Goal: Task Accomplishment & Management: Complete application form

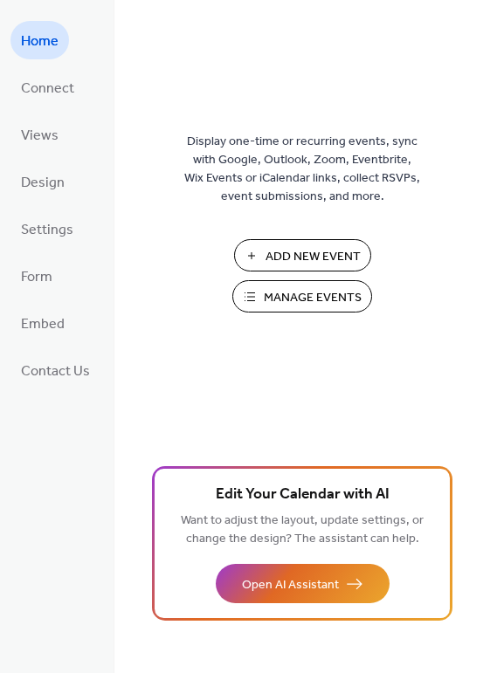
click at [291, 289] on span "Manage Events" at bounding box center [313, 298] width 98 height 18
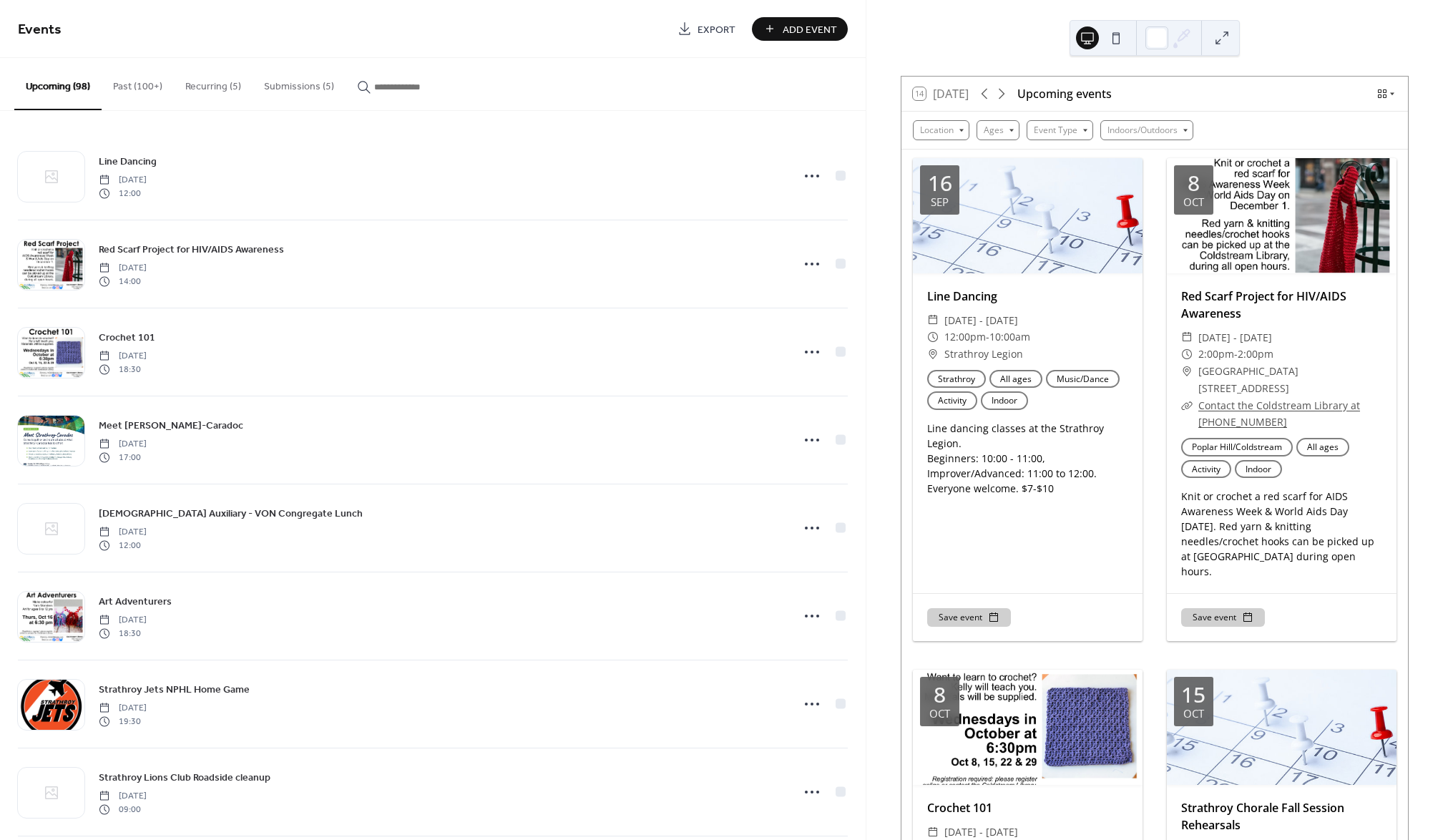
click at [307, 82] on button "Submissions (5)" at bounding box center [298, 84] width 93 height 51
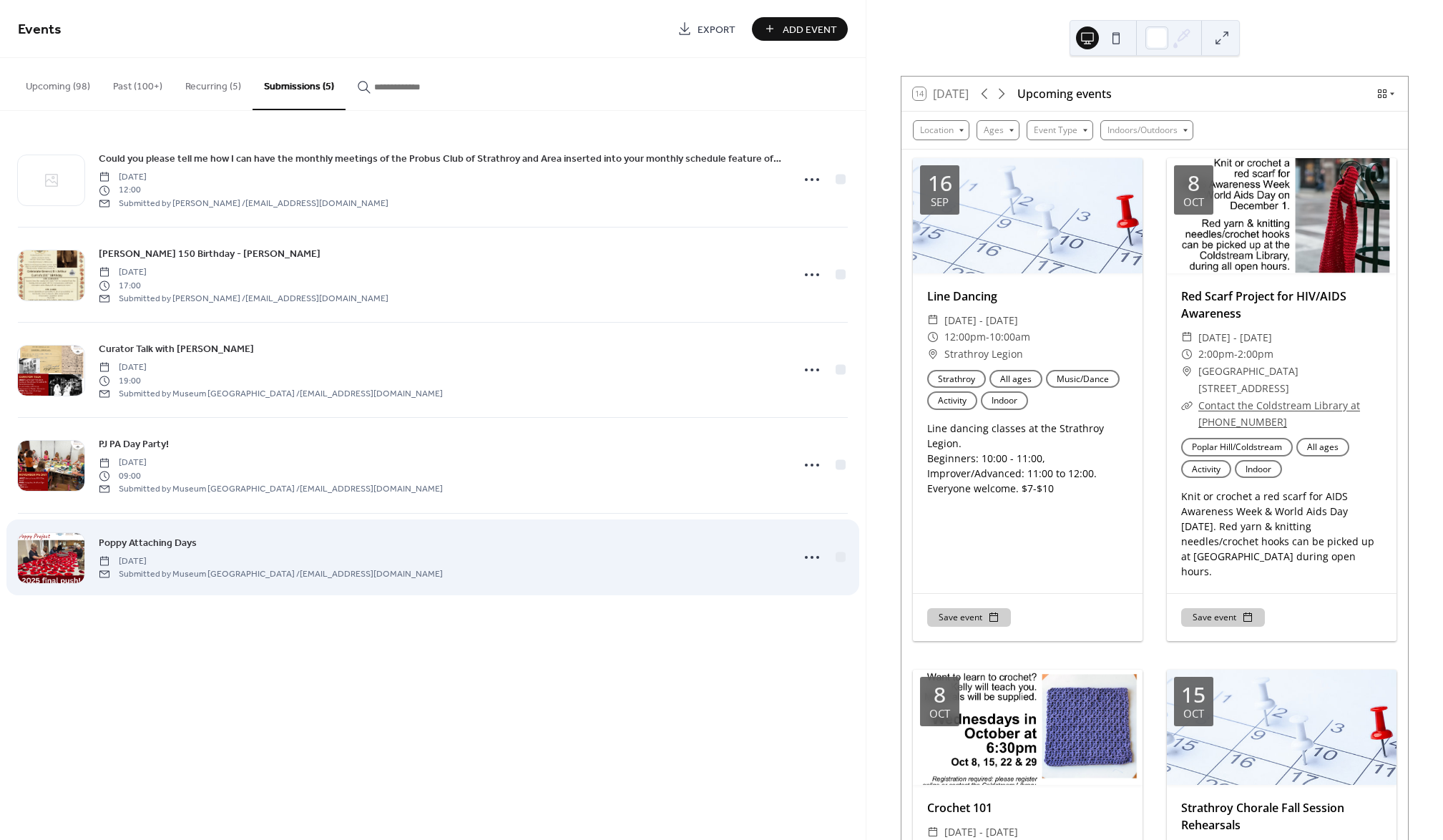
click at [434, 547] on div "Poppy Attaching Days [DATE] Submitted by [GEOGRAPHIC_DATA]-Caradoc / [EMAIL_ADD…" at bounding box center [440, 557] width 685 height 46
click at [168, 545] on span "Poppy Attaching Days" at bounding box center [148, 543] width 98 height 15
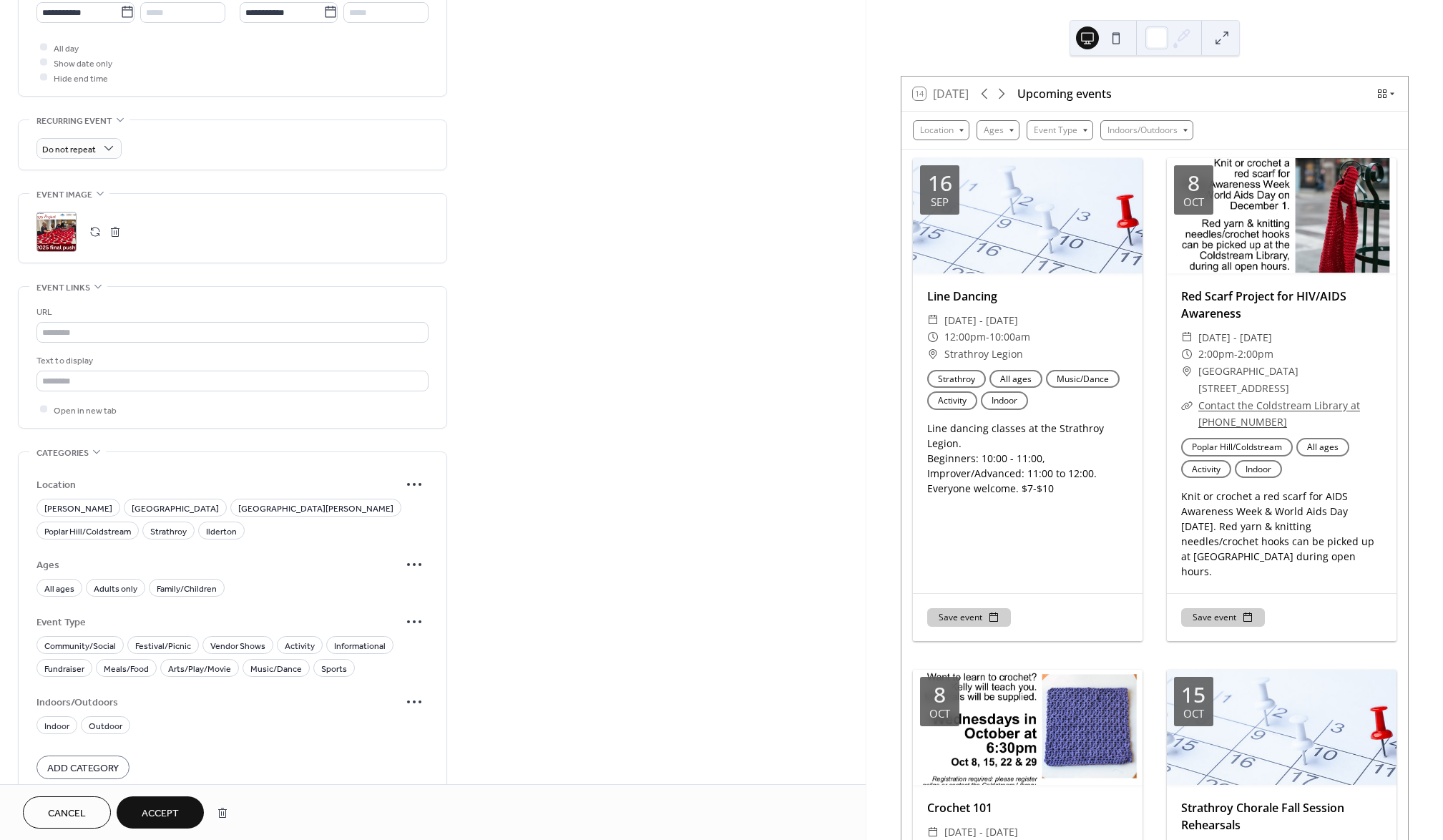
scroll to position [661, 0]
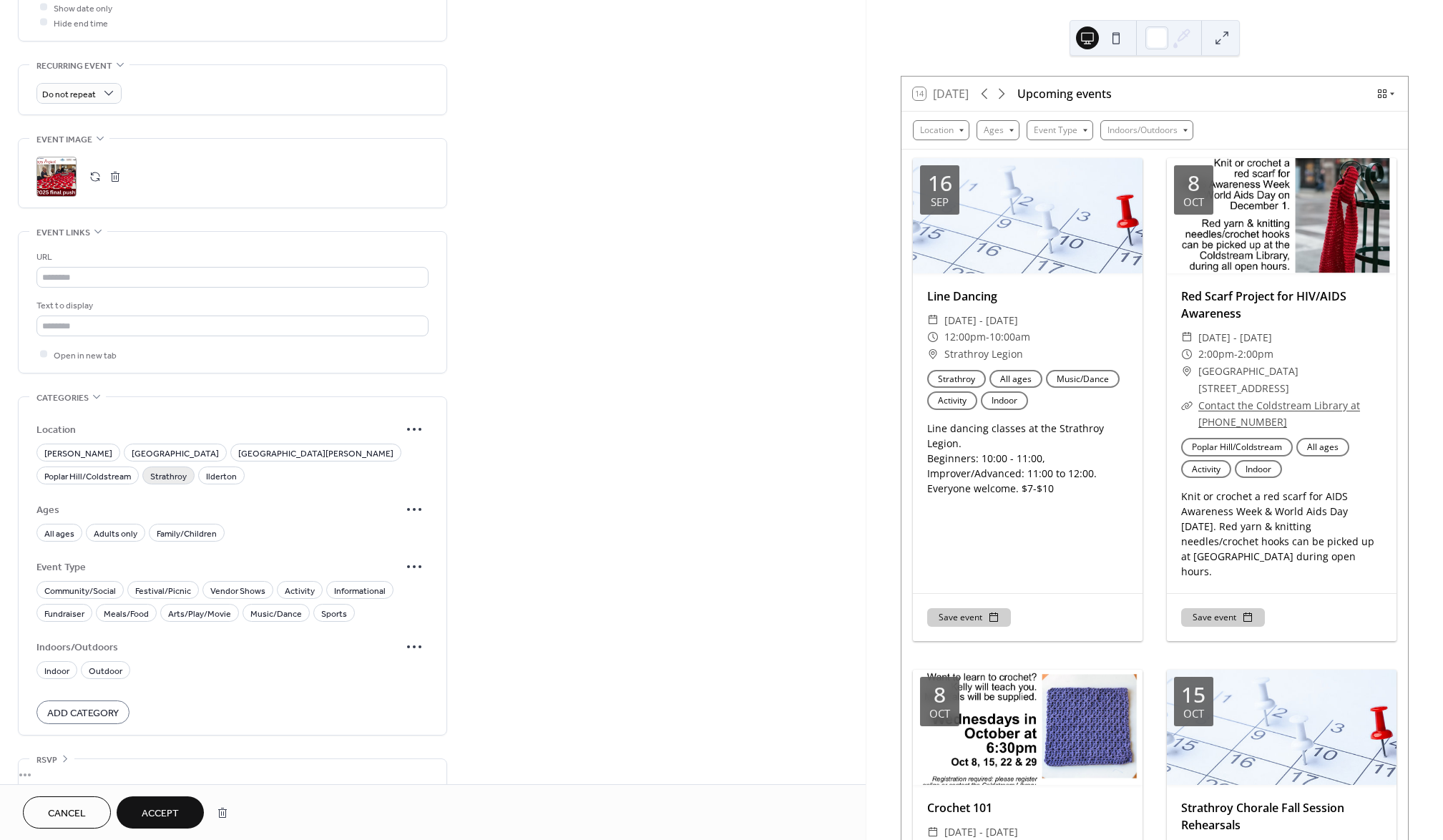
click at [187, 469] on span "Strathroy" at bounding box center [168, 476] width 37 height 15
click at [50, 525] on span "All ages" at bounding box center [59, 533] width 30 height 15
click at [239, 446] on span "[GEOGRAPHIC_DATA][PERSON_NAME]" at bounding box center [316, 453] width 155 height 15
click at [187, 469] on span "Strathroy" at bounding box center [168, 476] width 37 height 15
click at [54, 663] on span "Indoor" at bounding box center [57, 670] width 25 height 15
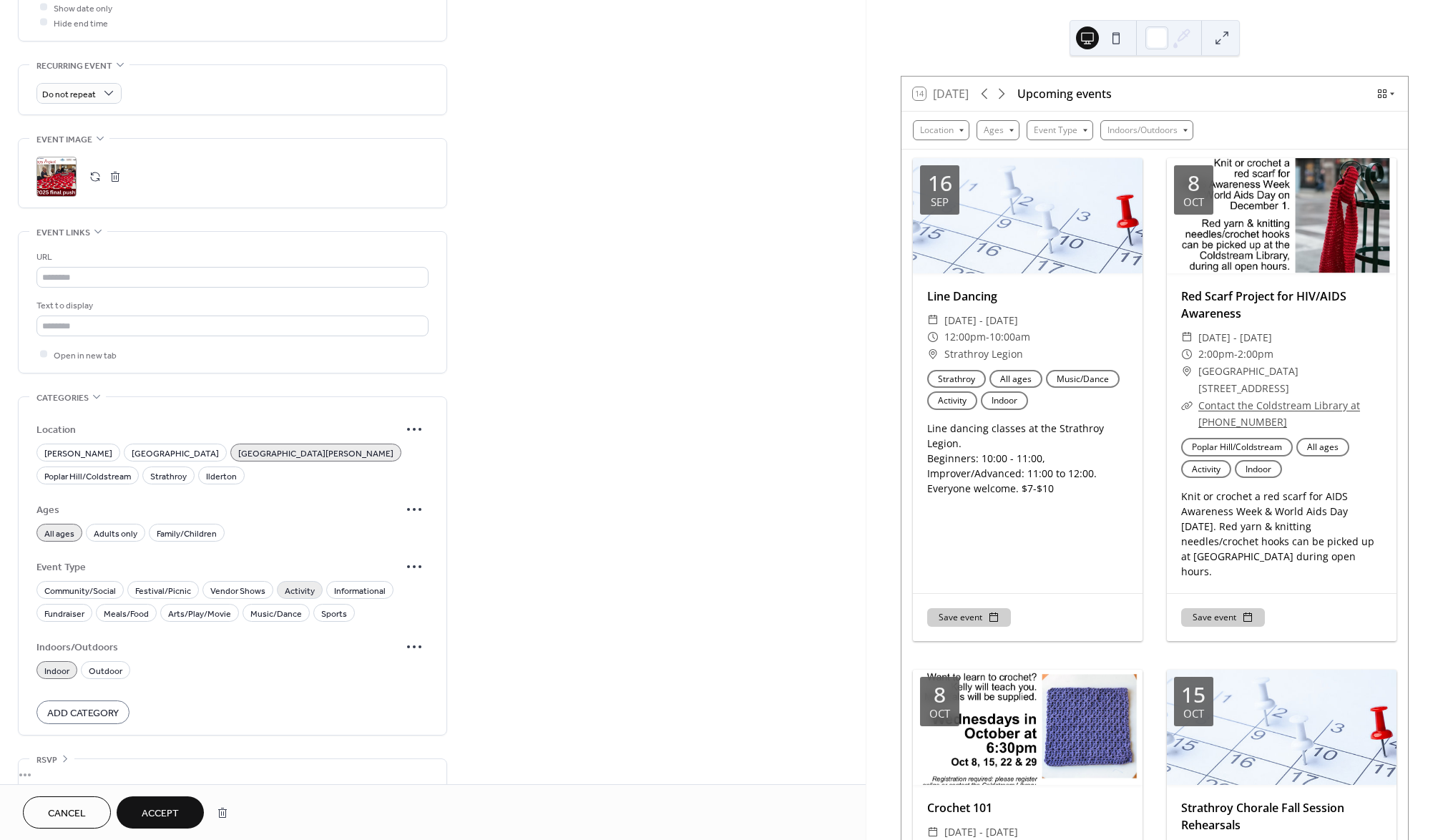
click at [294, 583] on span "Activity" at bounding box center [299, 590] width 30 height 15
click at [83, 583] on span "Community/Social" at bounding box center [80, 590] width 71 height 15
click at [181, 803] on button "Accept" at bounding box center [160, 811] width 87 height 32
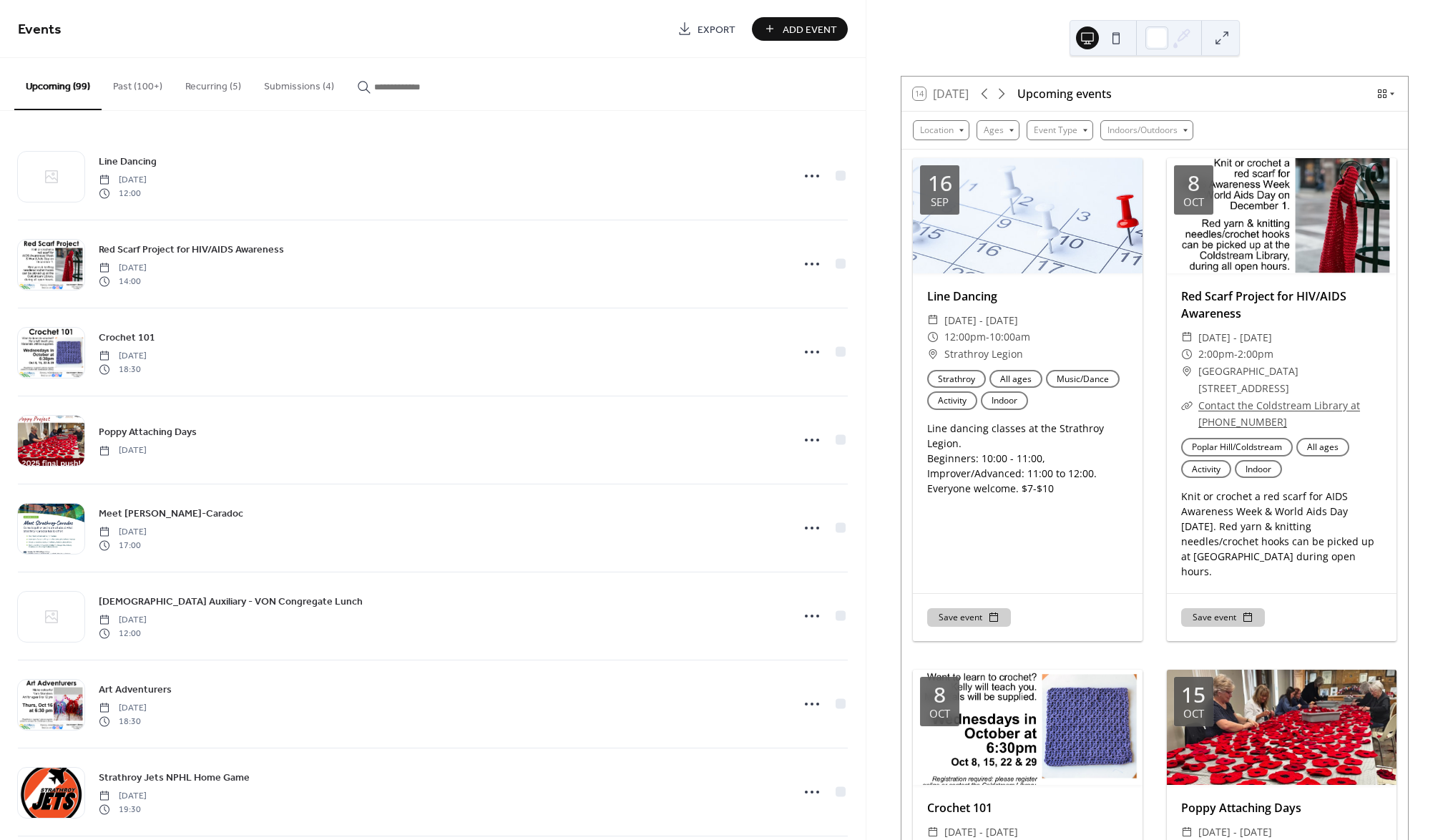
click at [285, 83] on button "Submissions (4)" at bounding box center [298, 84] width 93 height 51
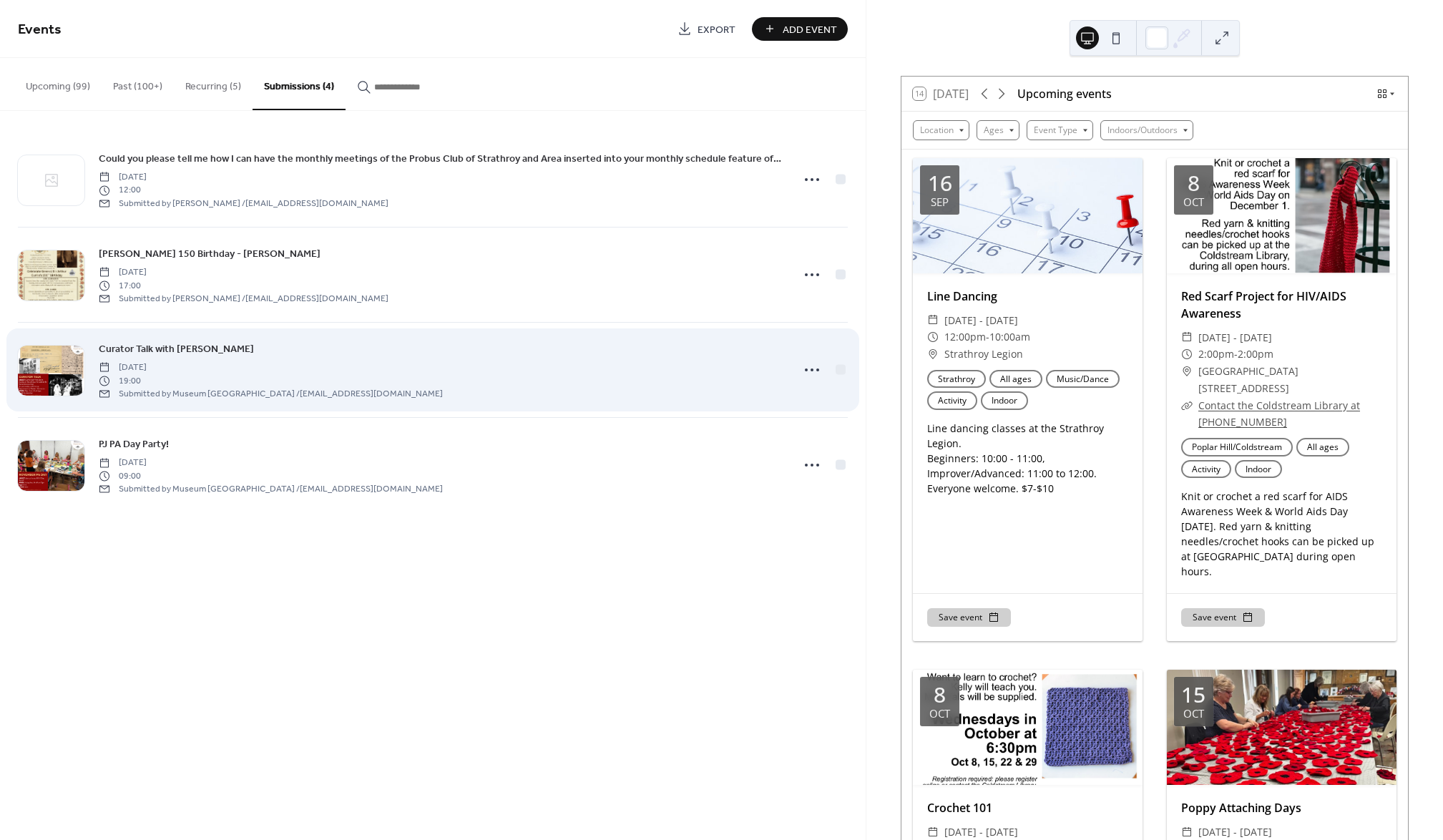
click at [377, 360] on div "[DATE] 19:00 Submitted by [GEOGRAPHIC_DATA] / [EMAIL_ADDRESS][DOMAIN_NAME]" at bounding box center [271, 379] width 344 height 39
click at [284, 348] on div "Curator Talk with [PERSON_NAME] [DATE] 19:00 Submitted by Museum Strathroy-Cara…" at bounding box center [440, 370] width 685 height 59
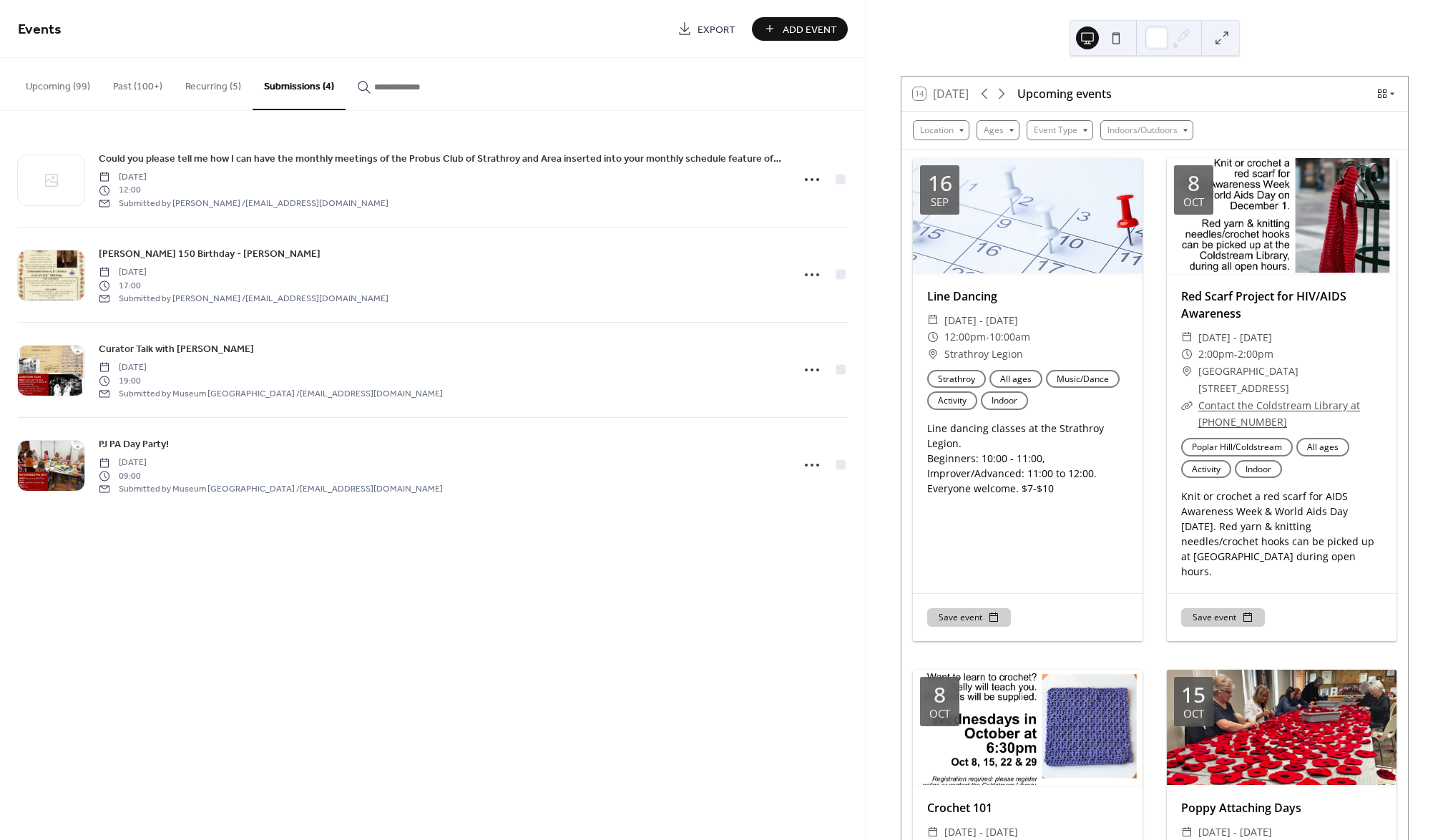
click at [199, 343] on span "Curator Talk with [PERSON_NAME]" at bounding box center [175, 349] width 155 height 15
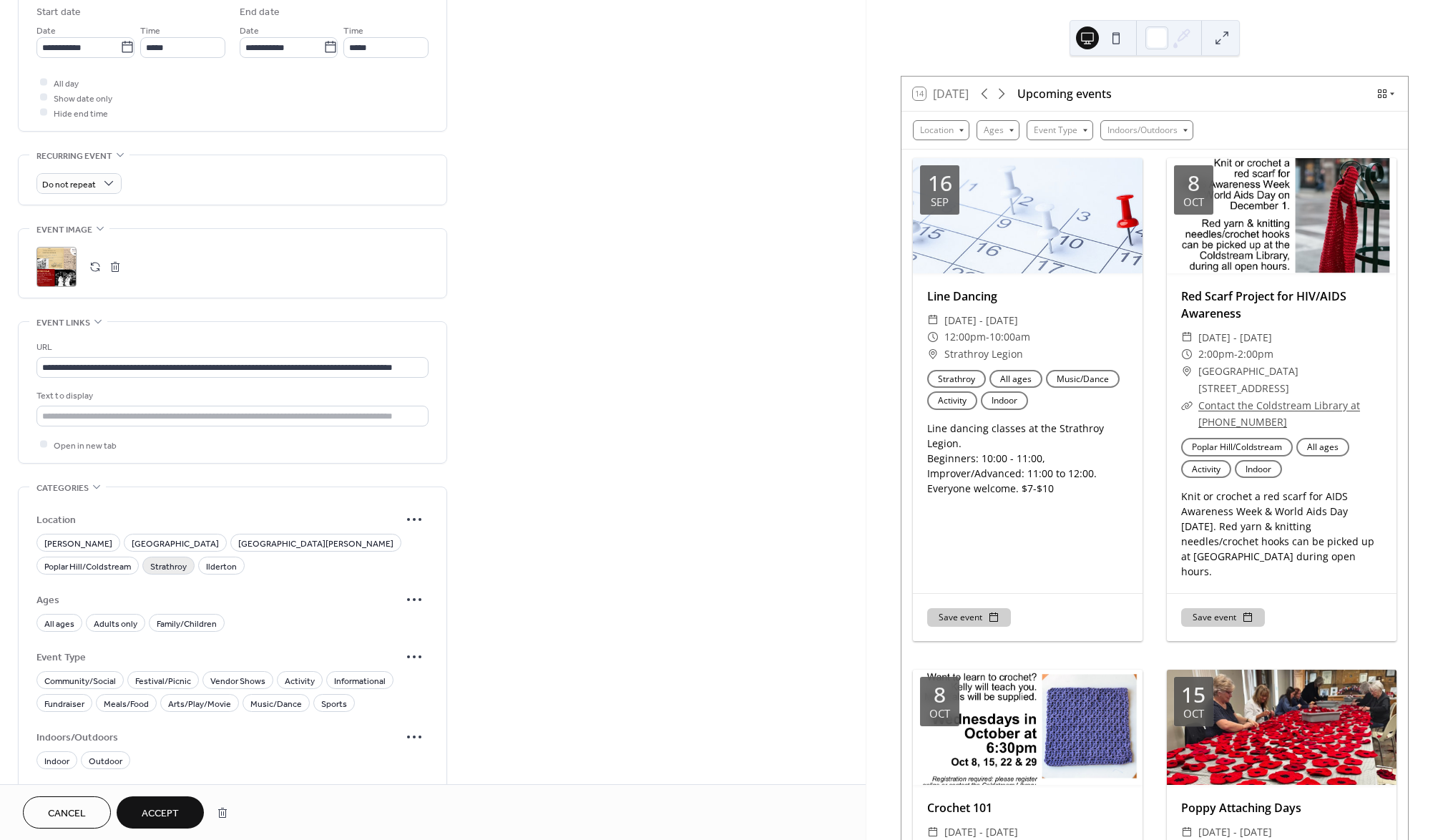
scroll to position [571, 0]
drag, startPoint x: 361, startPoint y: 523, endPoint x: 353, endPoint y: 524, distance: 8.1
click at [187, 558] on span "Strathroy" at bounding box center [168, 565] width 37 height 15
click at [59, 615] on span "All ages" at bounding box center [59, 623] width 30 height 15
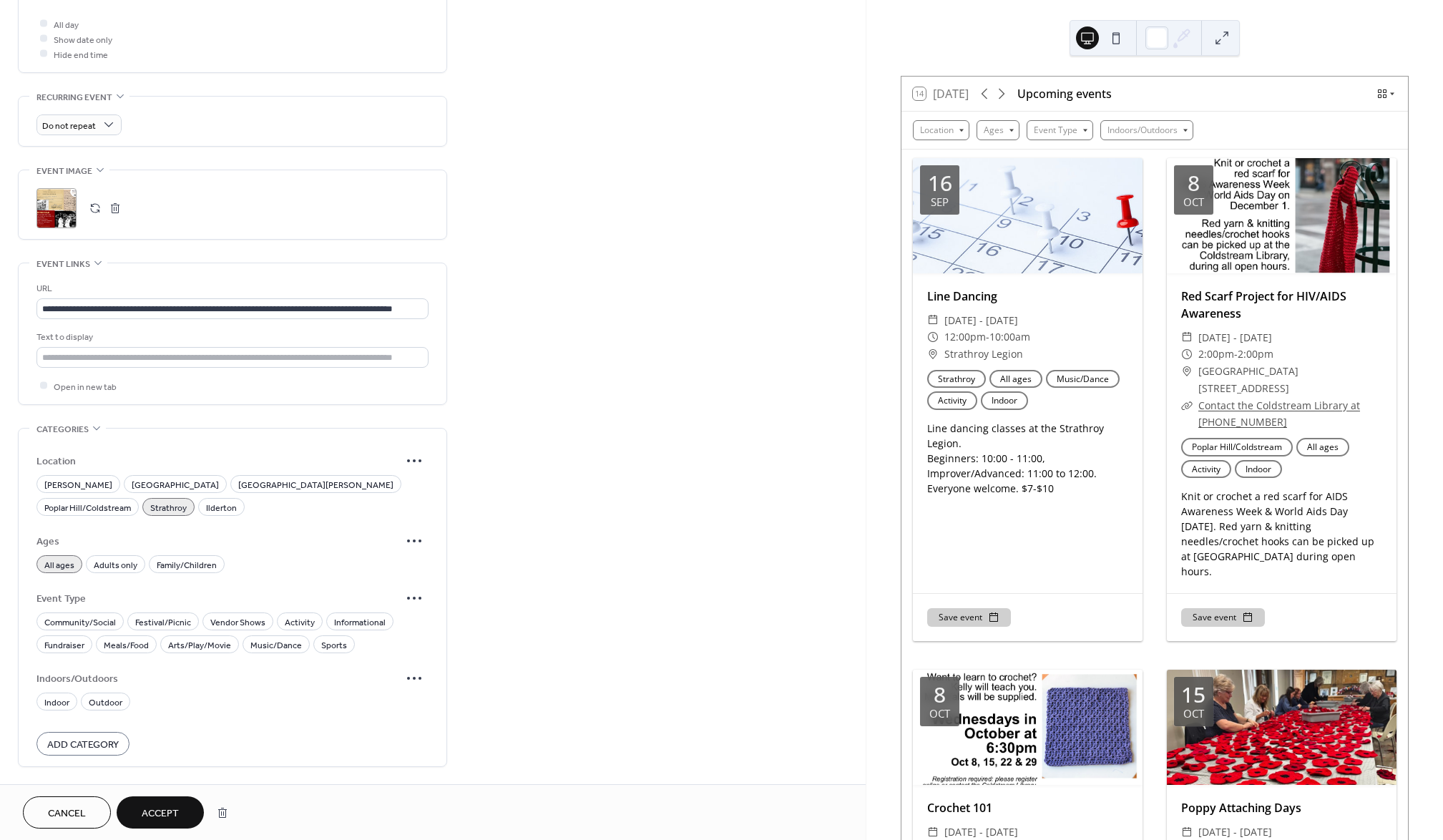
scroll to position [633, 0]
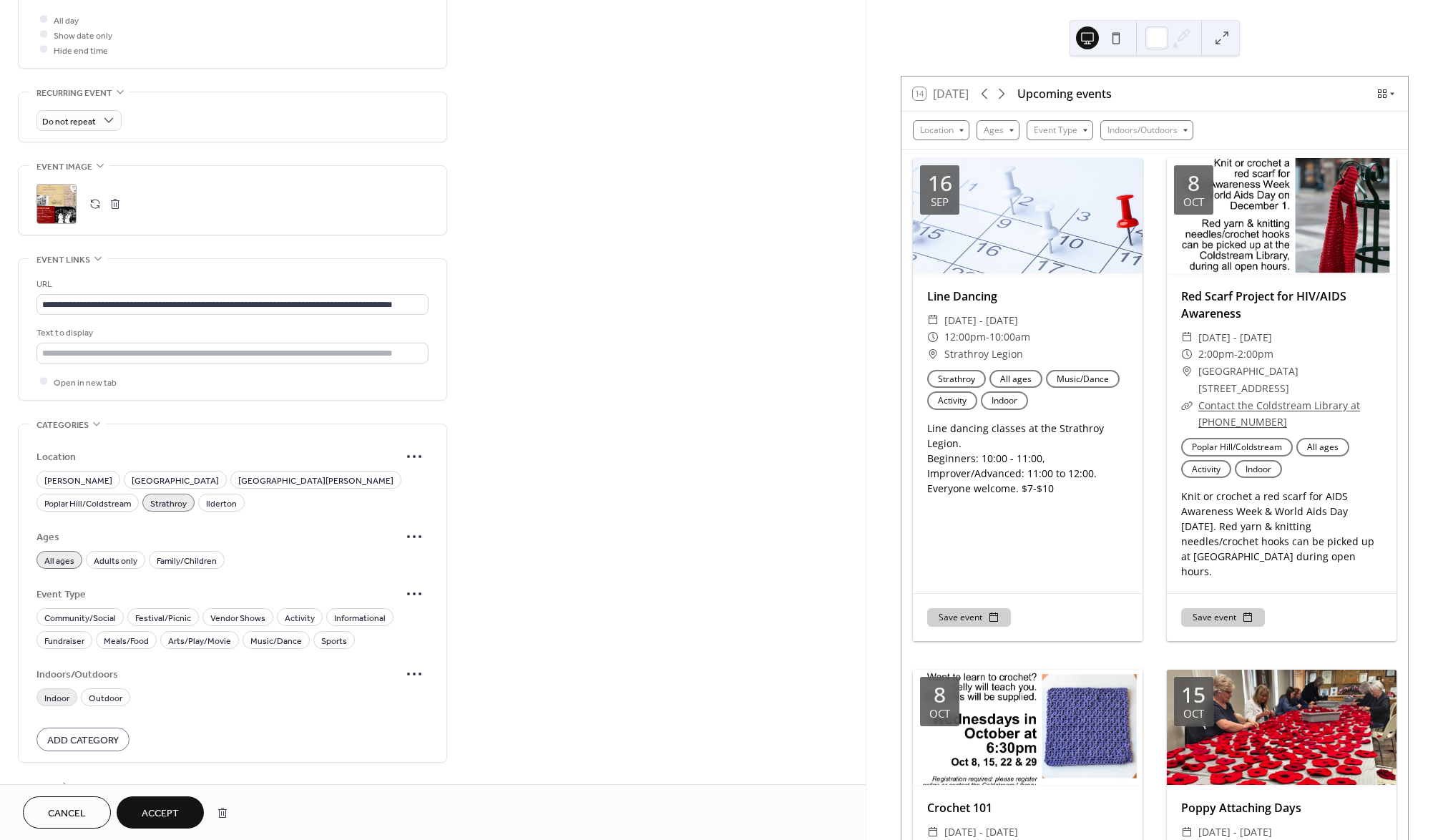
click at [57, 690] on span "Indoor" at bounding box center [57, 697] width 25 height 15
click at [349, 610] on span "Informational" at bounding box center [360, 617] width 52 height 15
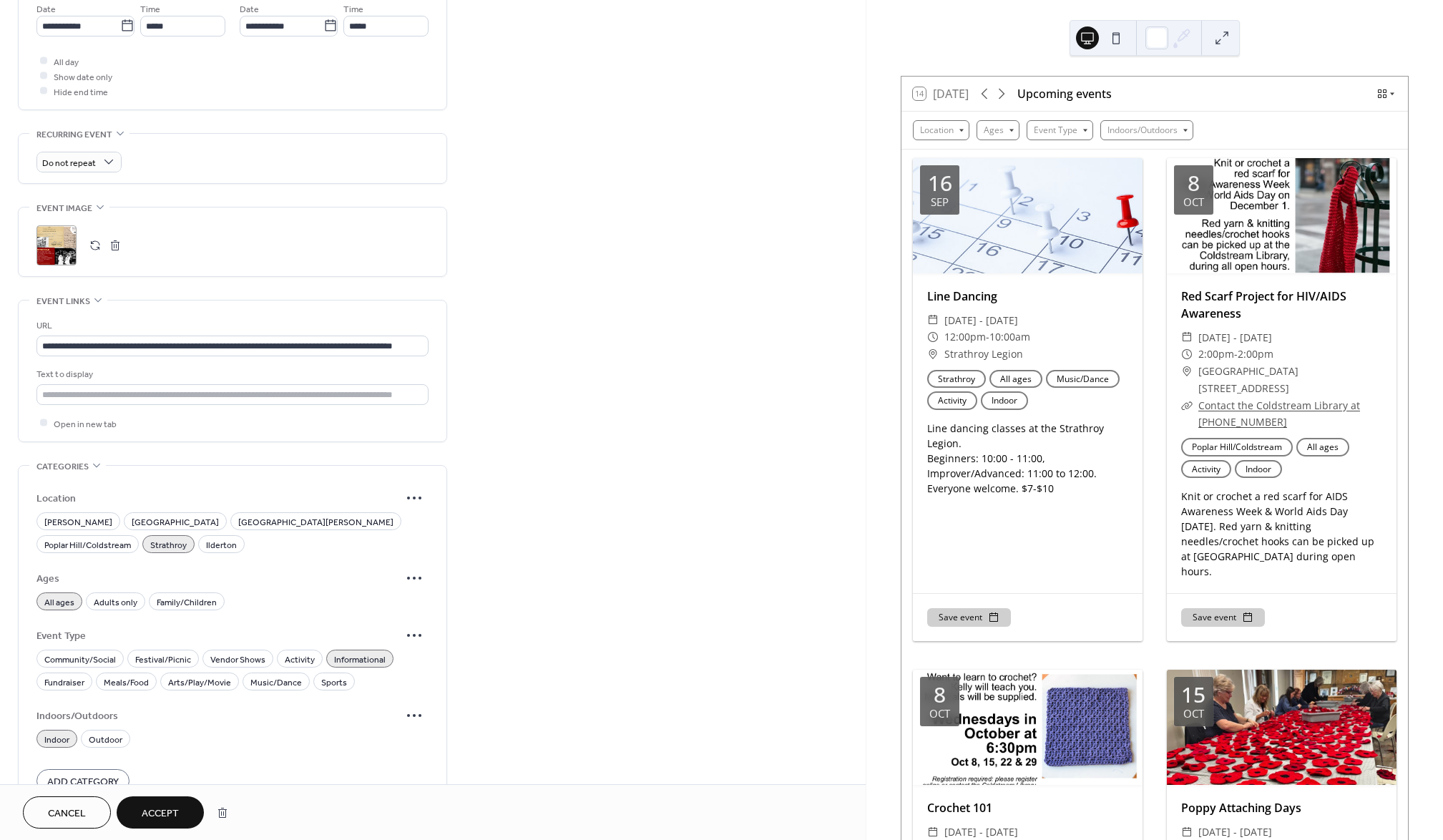
scroll to position [661, 0]
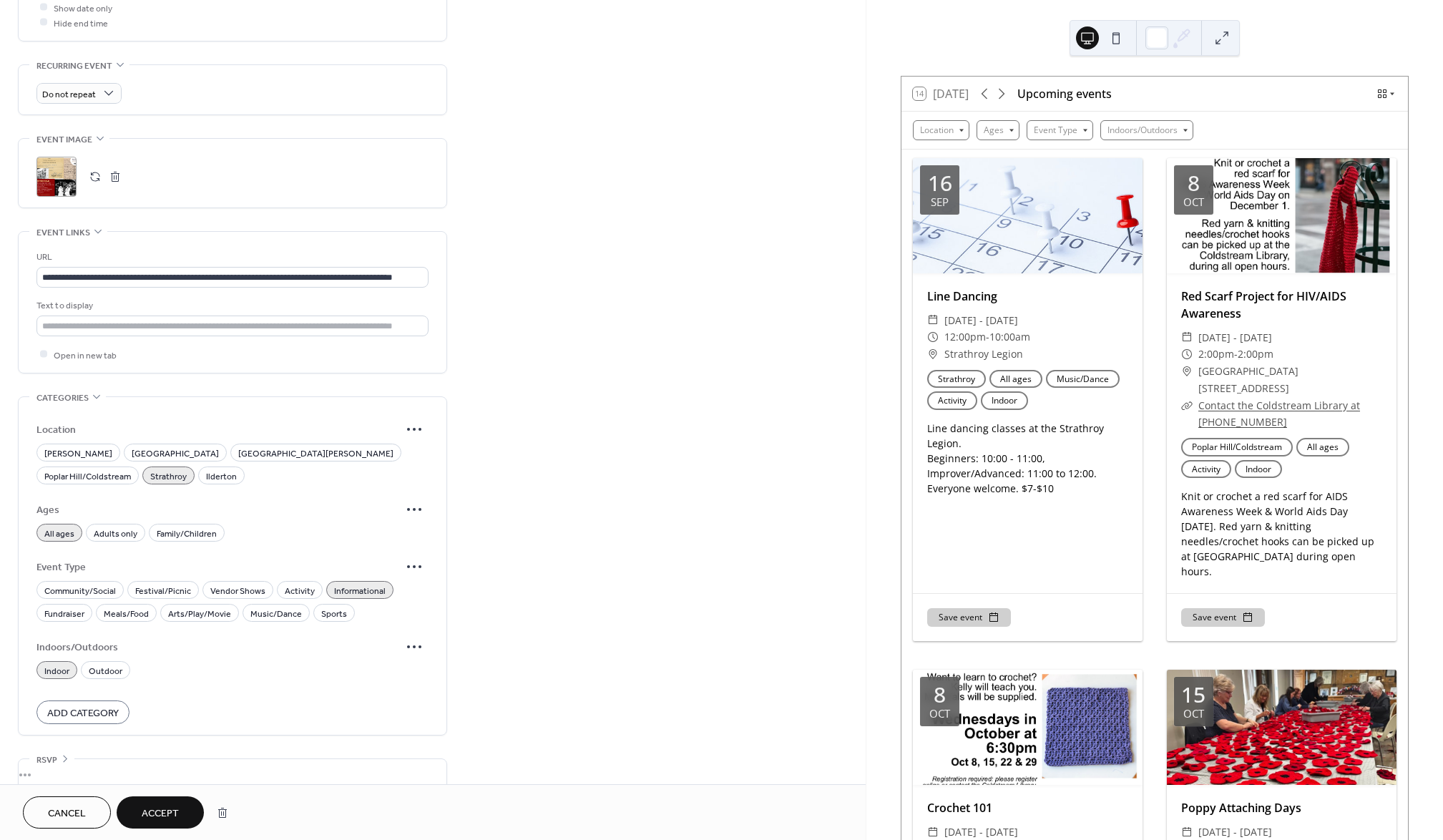
click at [171, 807] on span "Accept" at bounding box center [160, 814] width 37 height 15
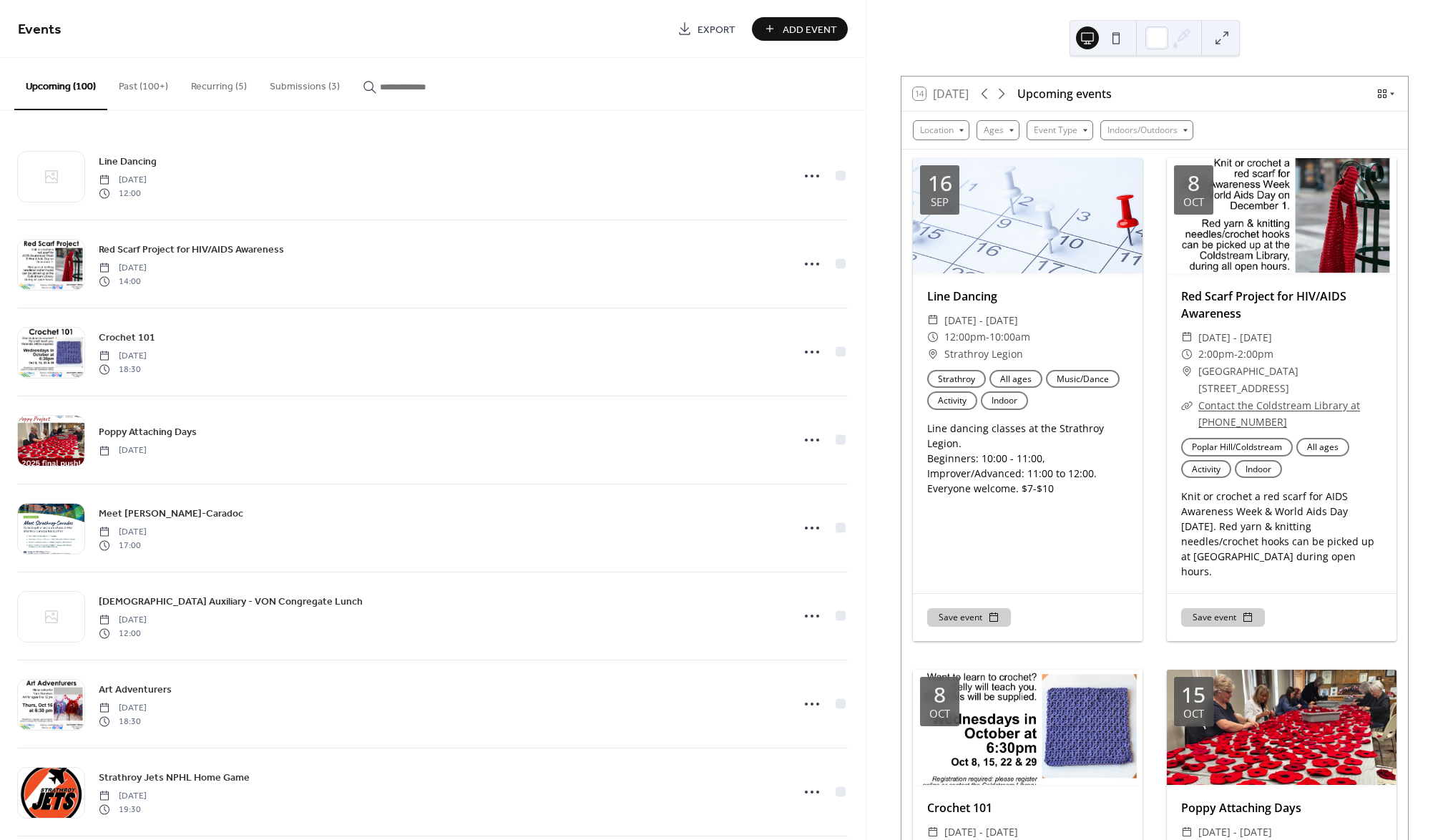
click at [308, 87] on button "Submissions (3)" at bounding box center [304, 84] width 93 height 51
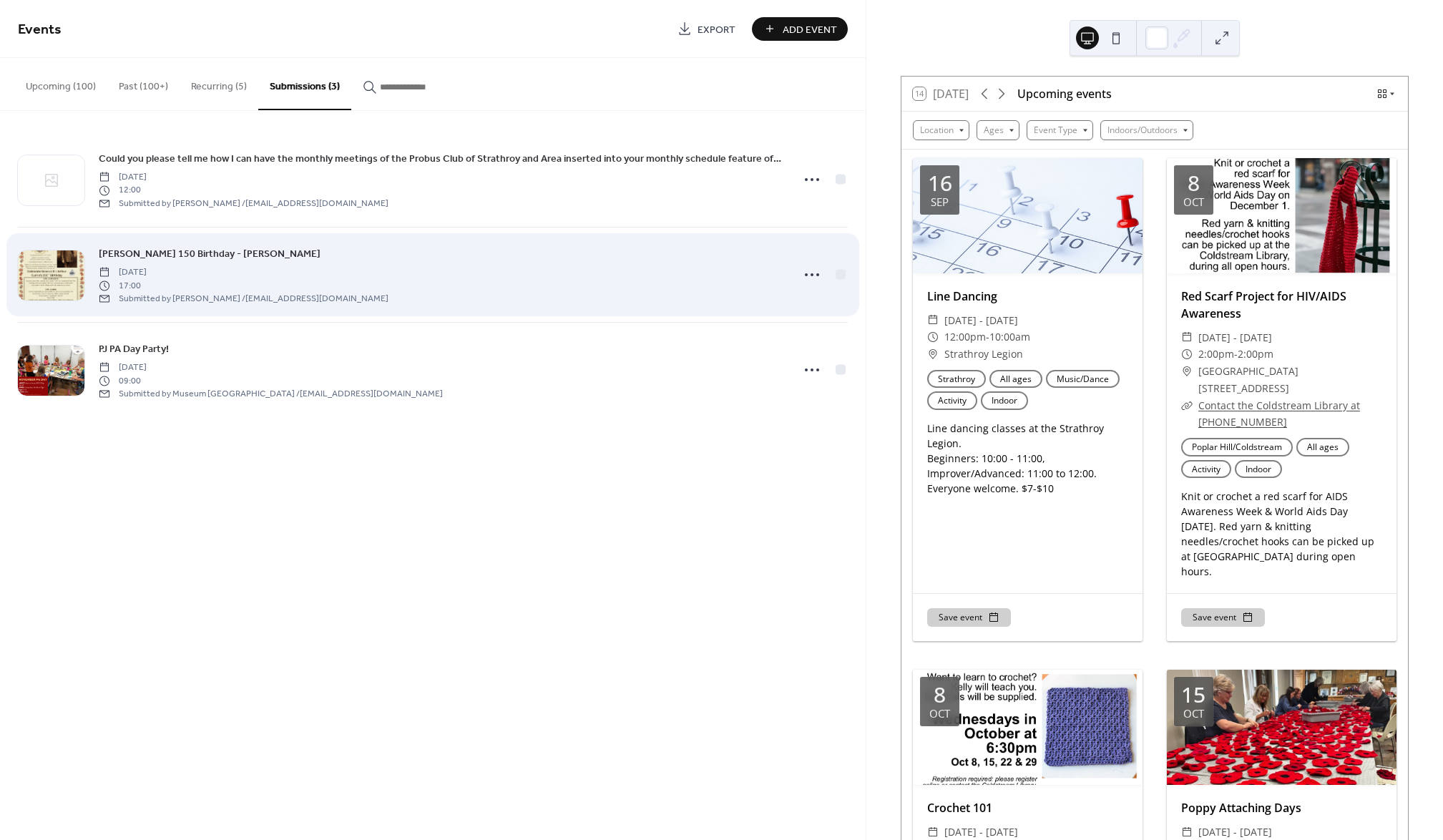
click at [293, 292] on span "Submitted by [PERSON_NAME] / [EMAIL_ADDRESS][DOMAIN_NAME]" at bounding box center [243, 298] width 289 height 13
click at [212, 239] on div "[PERSON_NAME] 150 Birthday - WWI Dinner [DATE] 17:00 Submitted by [PERSON_NAME]…" at bounding box center [433, 275] width 830 height 94
click at [220, 249] on span "[PERSON_NAME] 150 Birthday - [PERSON_NAME]" at bounding box center [209, 254] width 222 height 15
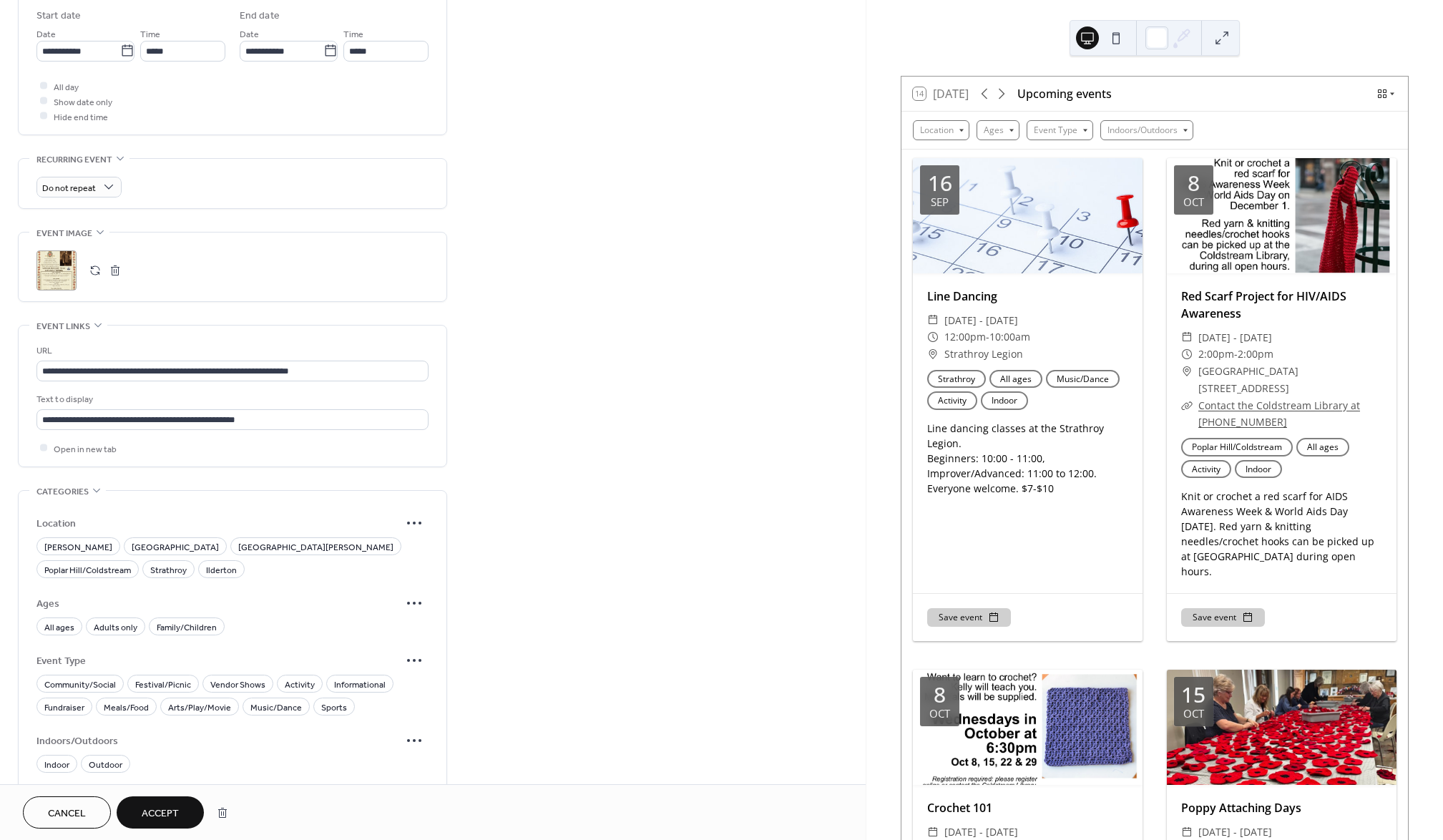
scroll to position [661, 0]
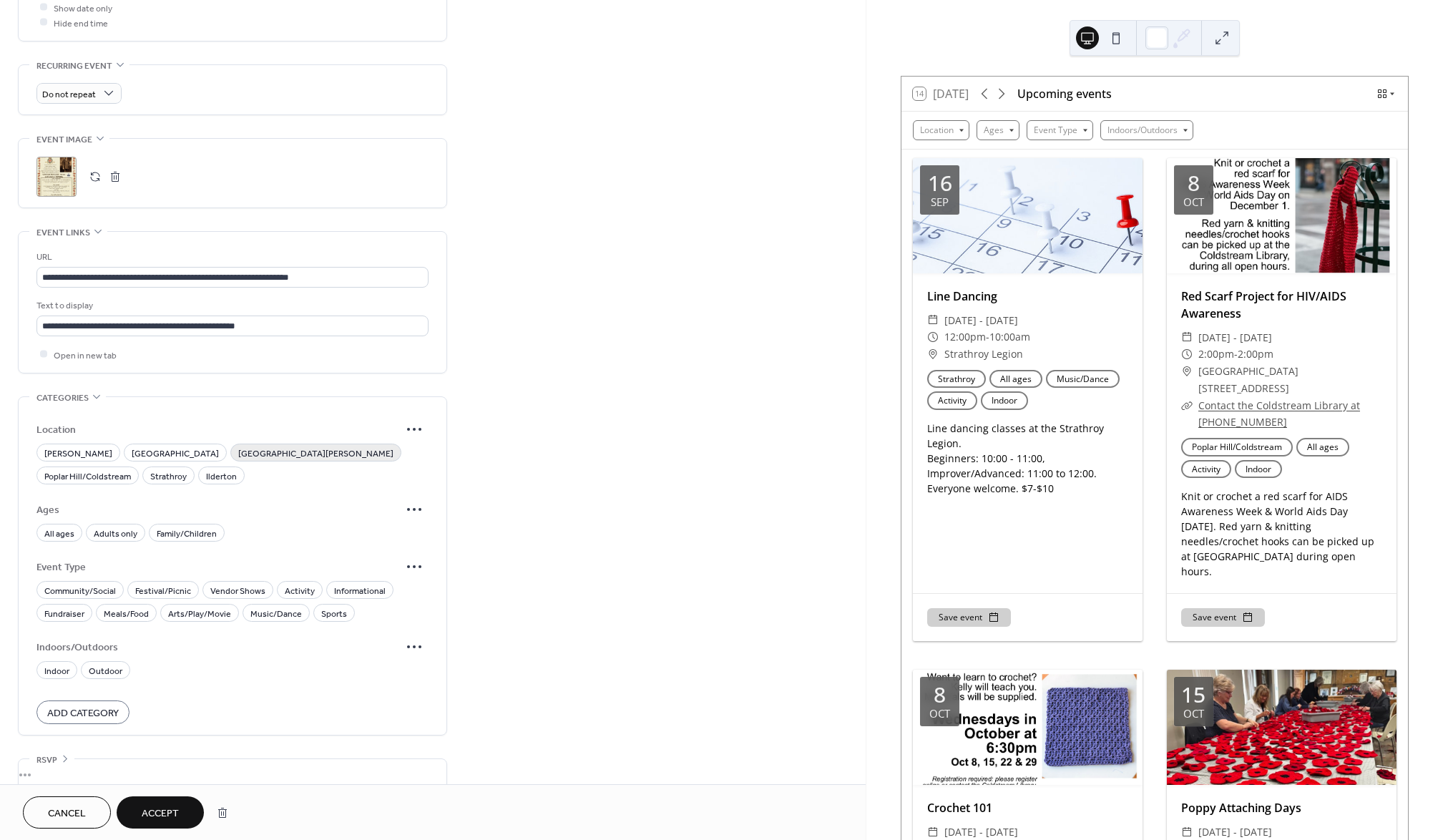
click at [239, 446] on span "[GEOGRAPHIC_DATA][PERSON_NAME]" at bounding box center [316, 453] width 155 height 15
click at [107, 525] on span "Adults only" at bounding box center [115, 533] width 43 height 15
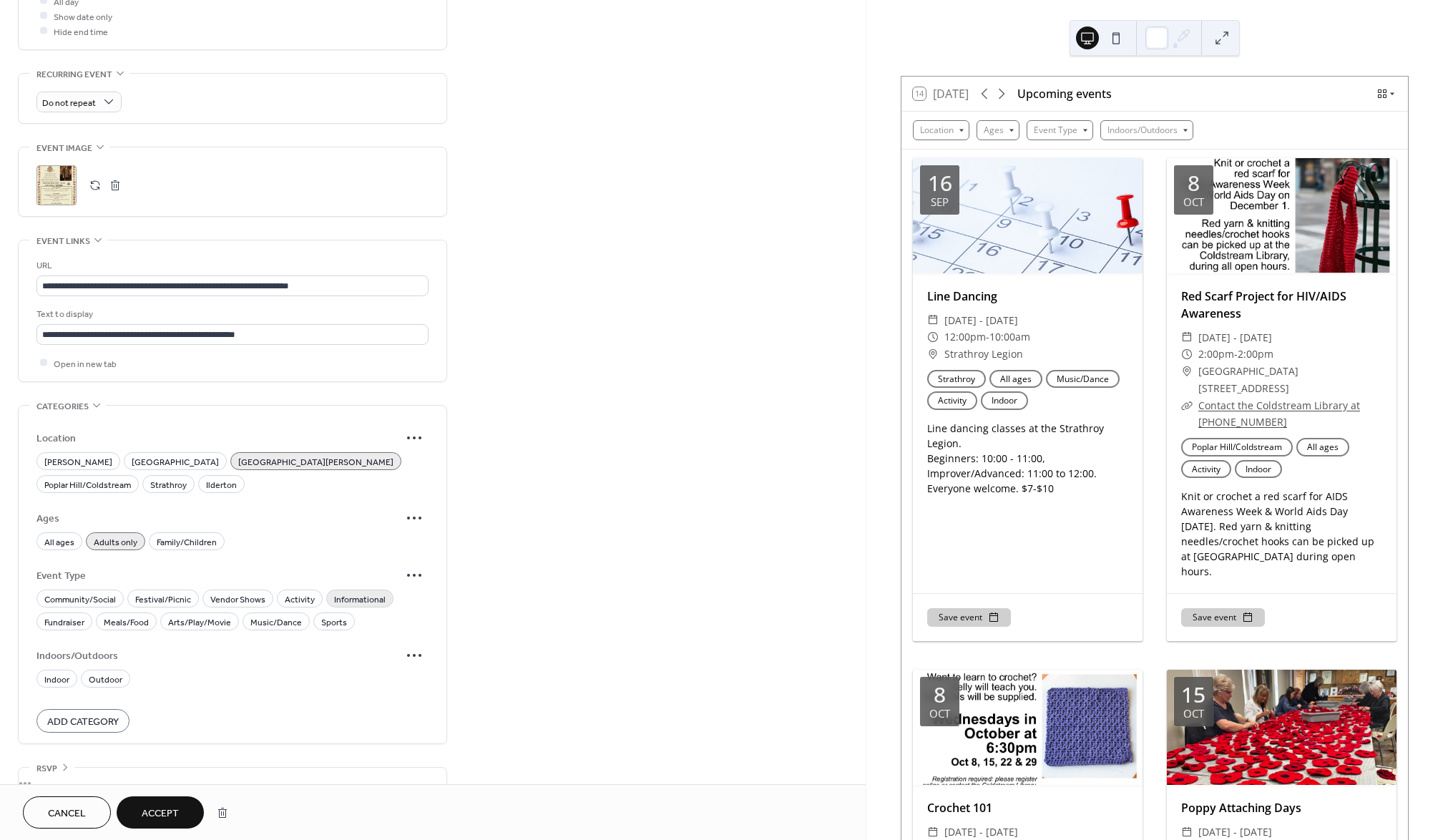
click at [343, 592] on span "Informational" at bounding box center [360, 599] width 52 height 15
click at [126, 615] on span "Meals/Food" at bounding box center [126, 622] width 45 height 15
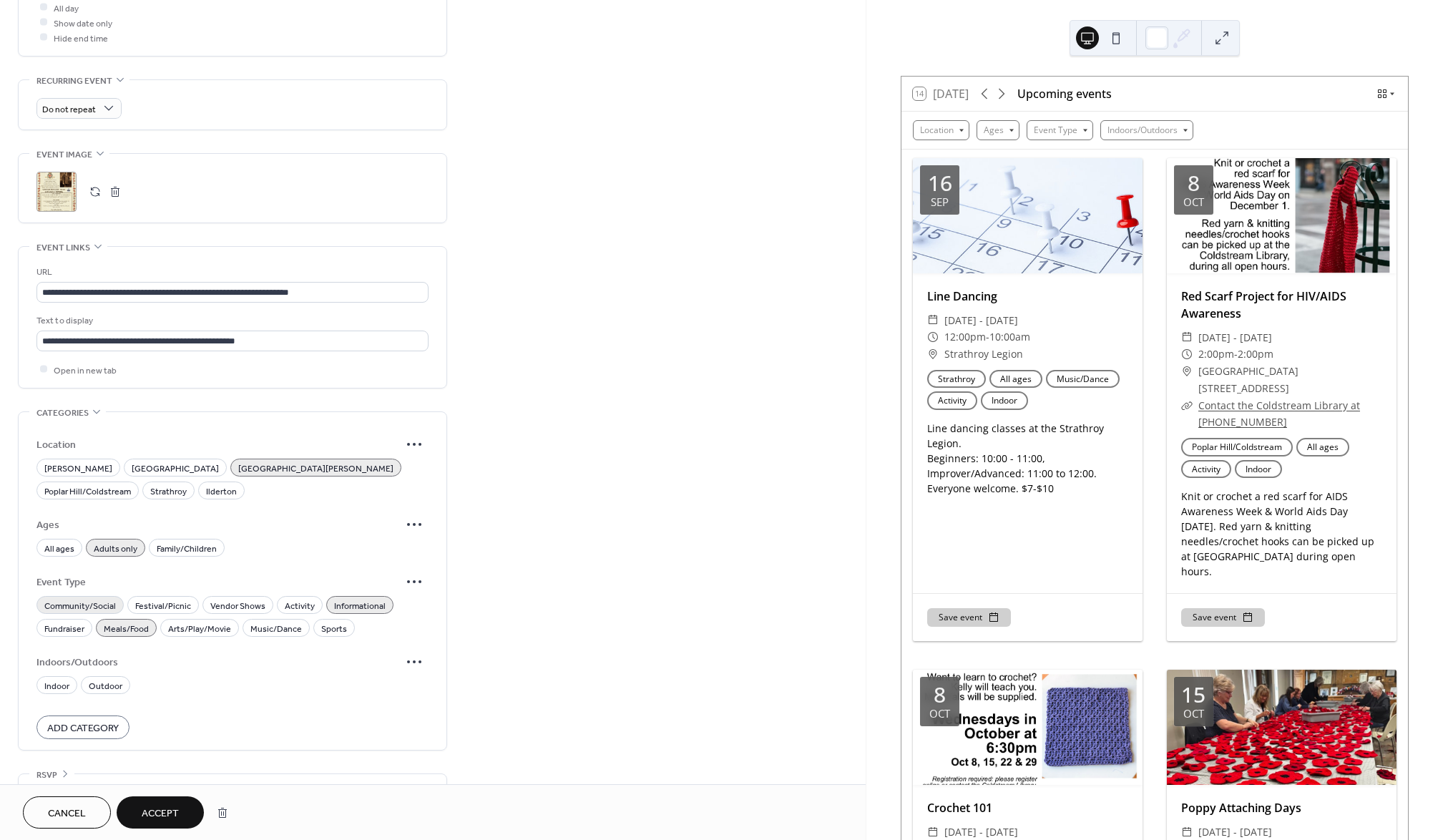
drag, startPoint x: 95, startPoint y: 583, endPoint x: 102, endPoint y: 587, distance: 8.1
click at [98, 598] on span "Community/Social" at bounding box center [80, 606] width 71 height 15
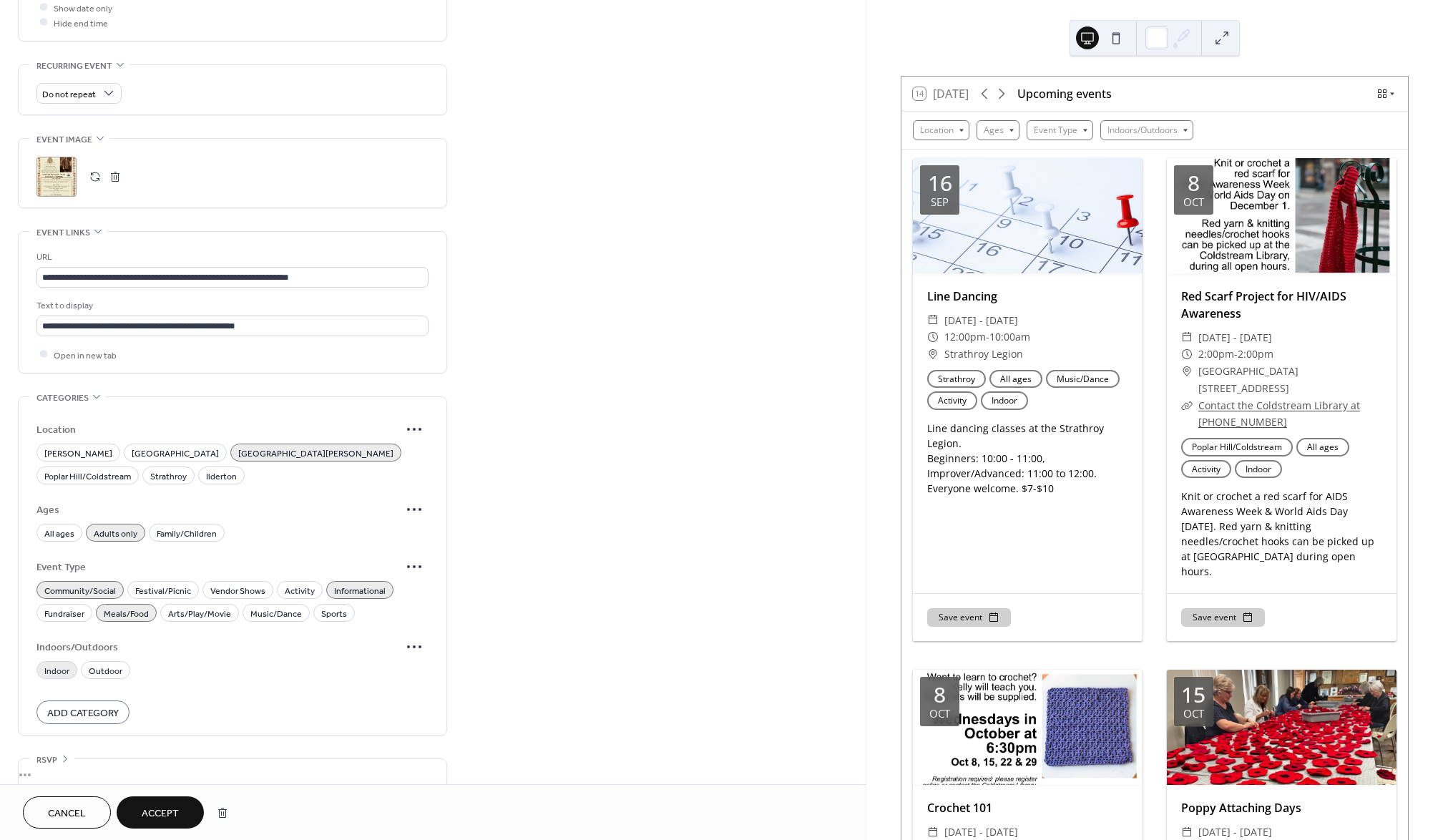
drag, startPoint x: 33, startPoint y: 647, endPoint x: 41, endPoint y: 647, distance: 8.0
click at [35, 647] on div "Location [GEOGRAPHIC_DATA] [GEOGRAPHIC_DATA] [GEOGRAPHIC_DATA][PERSON_NAME] [GE…" at bounding box center [233, 565] width 428 height 338
drag, startPoint x: 52, startPoint y: 647, endPoint x: 127, endPoint y: 704, distance: 94.2
click at [53, 663] on span "Indoor" at bounding box center [57, 670] width 25 height 15
click at [173, 815] on span "Accept" at bounding box center [160, 814] width 37 height 15
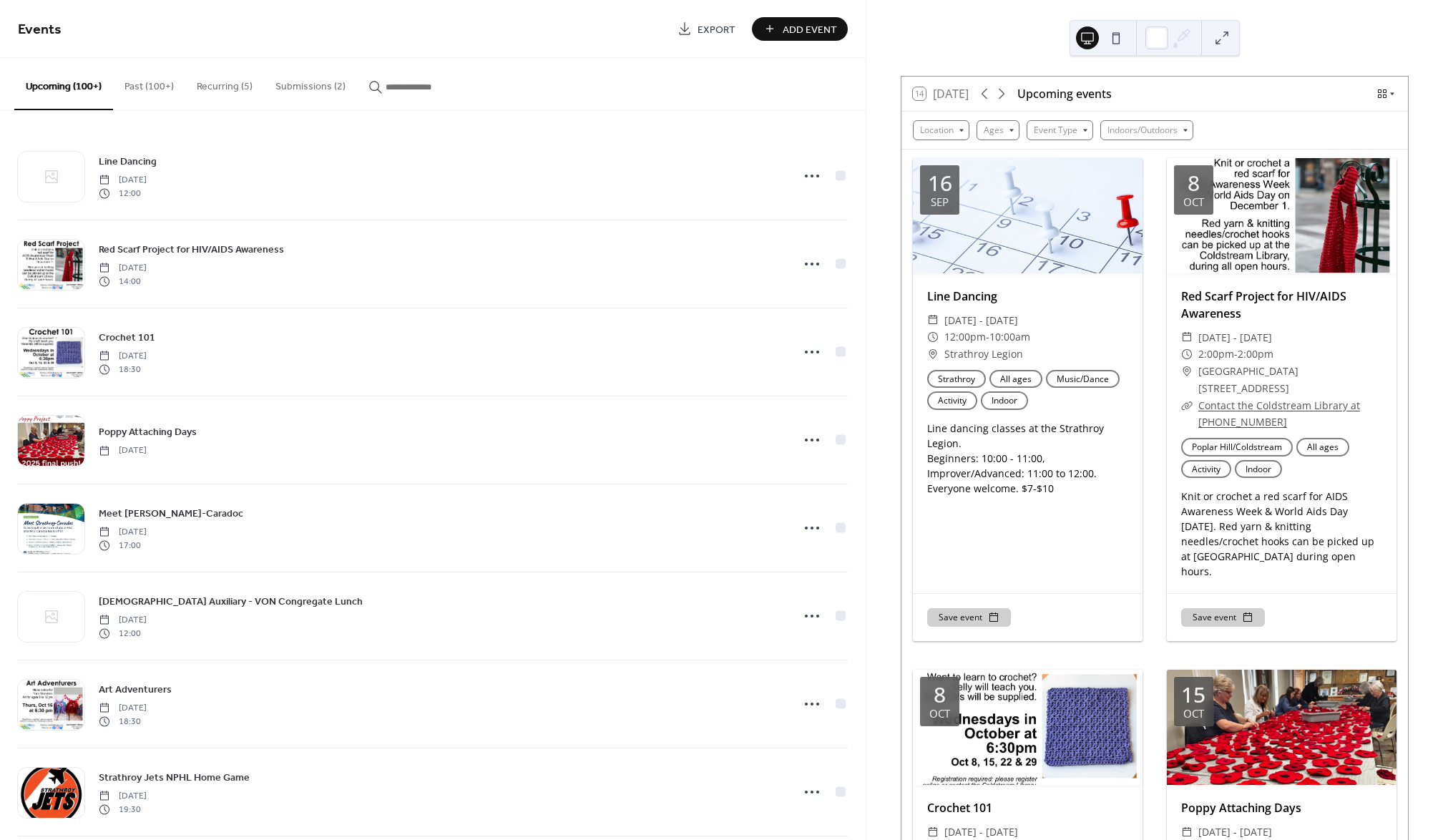
click at [307, 87] on button "Submissions (2)" at bounding box center [310, 84] width 93 height 51
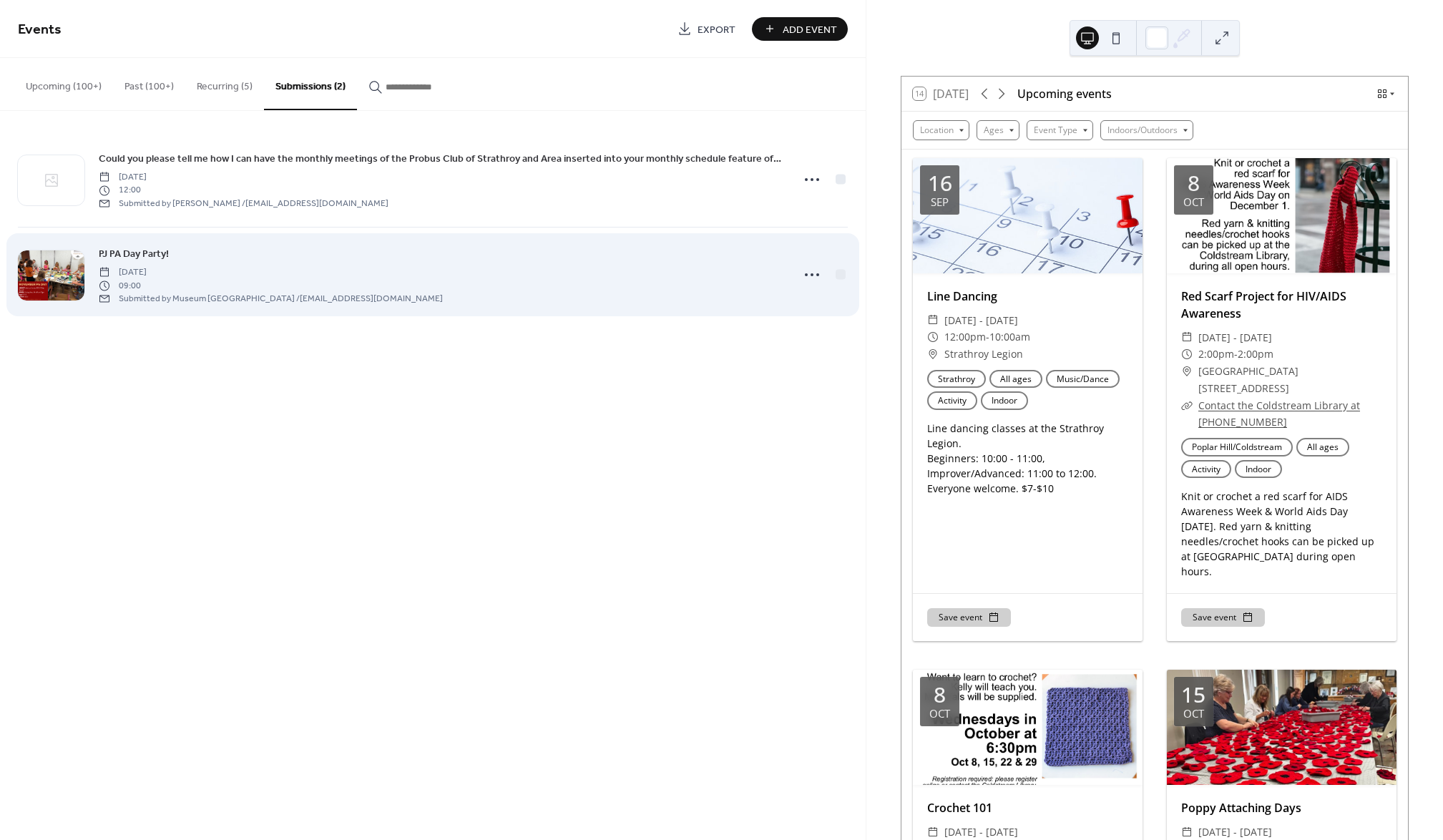
click at [143, 257] on span "PJ PA Day Party!" at bounding box center [134, 254] width 71 height 15
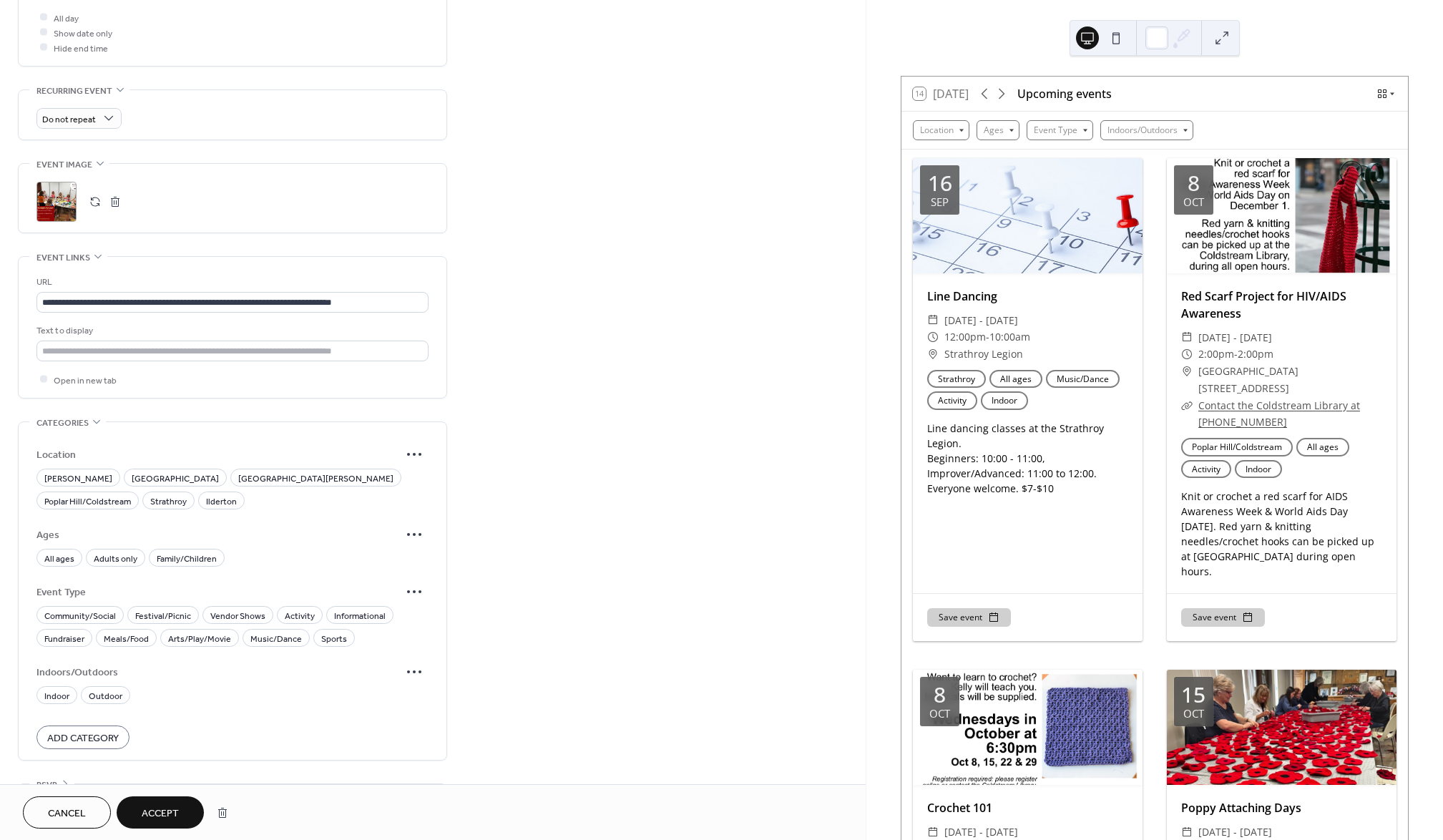
scroll to position [638, 0]
click at [187, 492] on span "Strathroy" at bounding box center [168, 499] width 37 height 15
click at [184, 548] on span "Family/Children" at bounding box center [186, 556] width 60 height 15
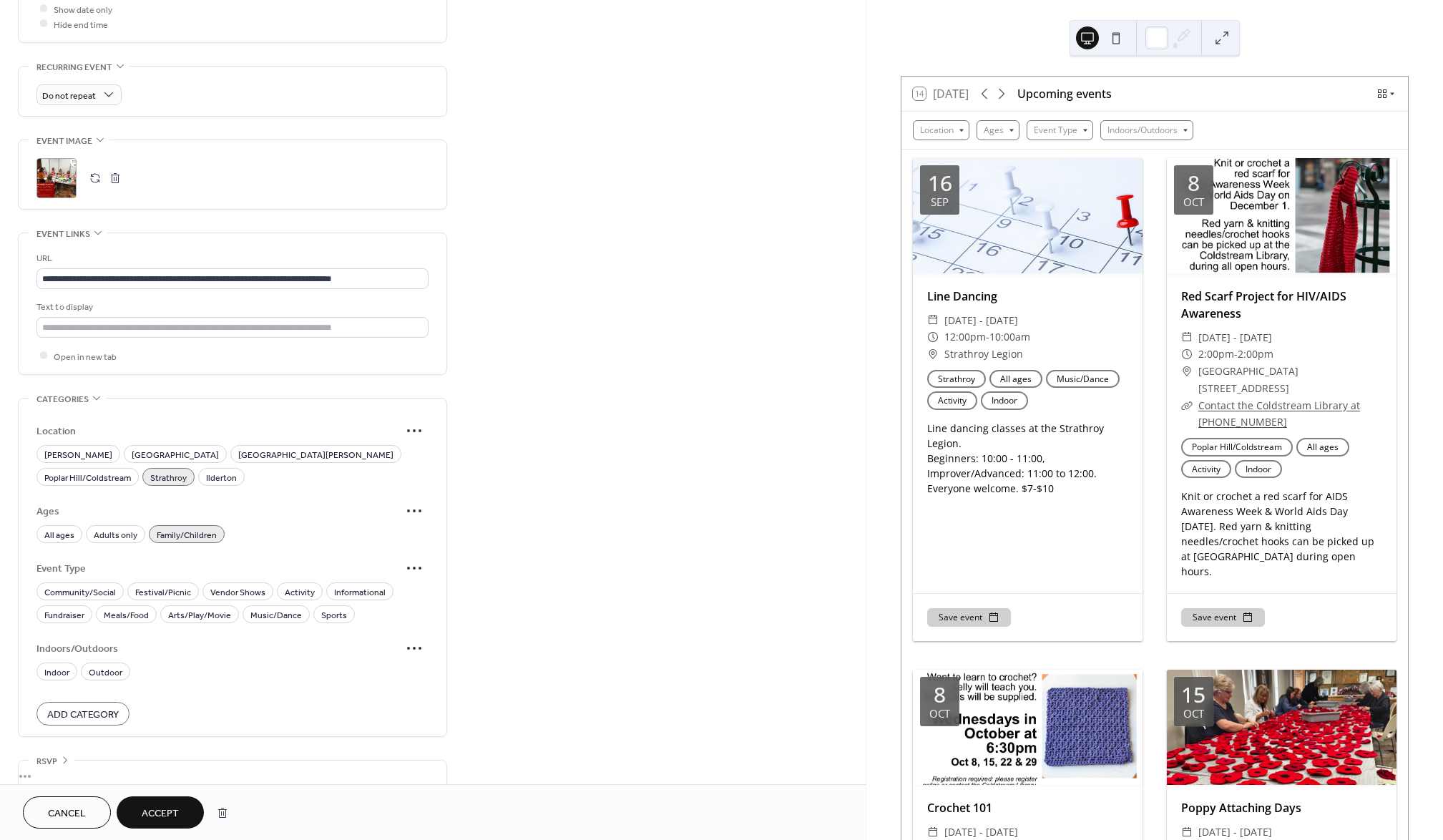
scroll to position [661, 0]
click at [55, 663] on span "Indoor" at bounding box center [57, 670] width 25 height 15
click at [91, 583] on span "Community/Social" at bounding box center [80, 590] width 71 height 15
click at [193, 606] on span "Arts/Play/Movie" at bounding box center [199, 613] width 63 height 15
click at [175, 818] on span "Accept" at bounding box center [160, 814] width 37 height 15
